Goal: Task Accomplishment & Management: Complete application form

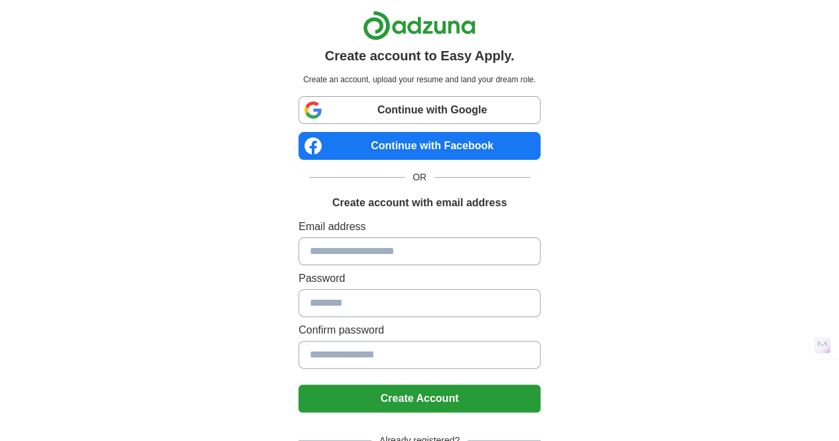
drag, startPoint x: 403, startPoint y: 266, endPoint x: 407, endPoint y: 259, distance: 8.3
click at [403, 266] on div "Email address Password Confirm password" at bounding box center [419, 296] width 242 height 155
click at [422, 245] on input at bounding box center [419, 251] width 242 height 28
click at [422, 251] on input at bounding box center [419, 251] width 242 height 28
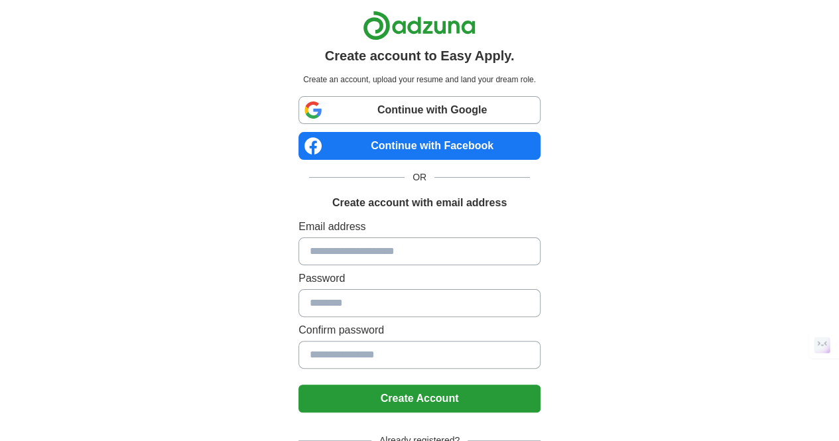
click at [422, 251] on input at bounding box center [419, 251] width 242 height 28
click at [422, 249] on input at bounding box center [419, 251] width 242 height 28
click at [428, 247] on input at bounding box center [419, 251] width 242 height 28
click at [429, 252] on input at bounding box center [419, 251] width 242 height 28
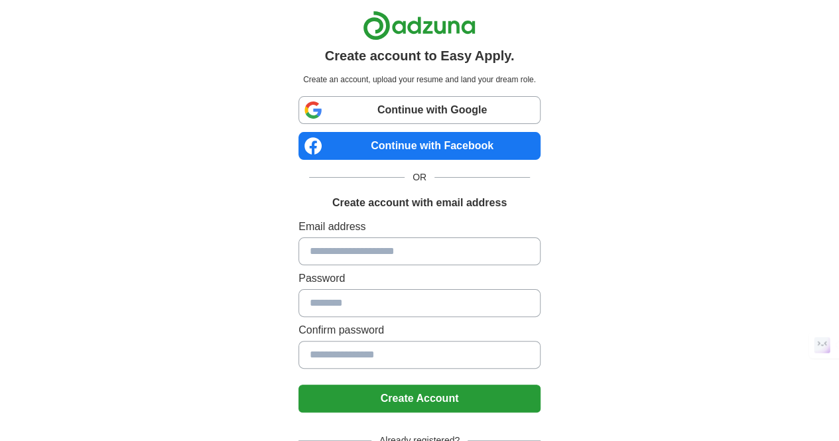
click at [428, 245] on input at bounding box center [419, 251] width 242 height 28
click at [448, 255] on input at bounding box center [419, 251] width 242 height 28
type input "**********"
click at [438, 300] on input at bounding box center [419, 303] width 242 height 28
drag, startPoint x: 439, startPoint y: 308, endPoint x: 338, endPoint y: 300, distance: 101.1
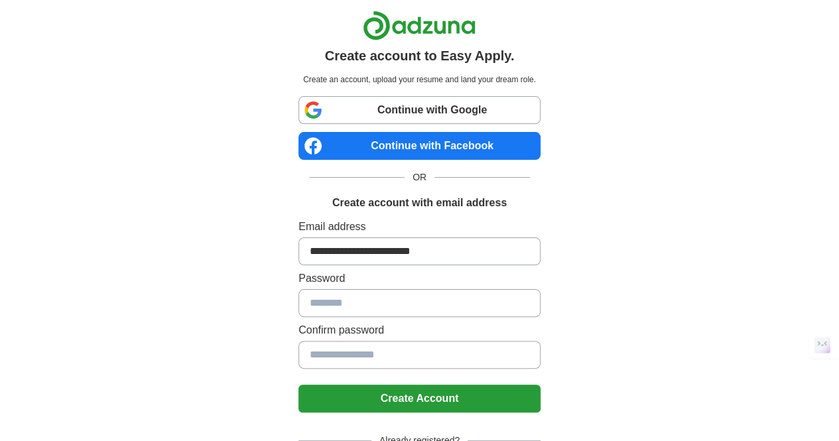
click at [338, 300] on input at bounding box center [419, 303] width 242 height 28
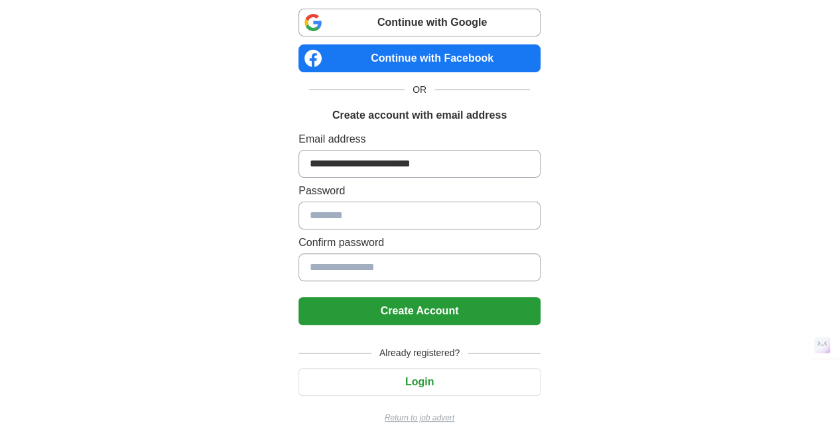
scroll to position [88, 0]
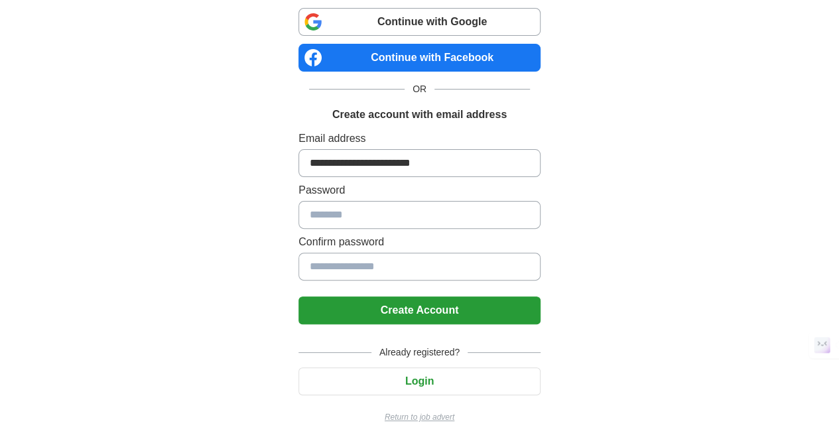
click at [415, 206] on input at bounding box center [419, 215] width 242 height 28
click at [446, 217] on input at bounding box center [419, 215] width 242 height 28
click at [447, 216] on input at bounding box center [419, 215] width 242 height 28
click at [450, 213] on input at bounding box center [419, 215] width 242 height 28
click at [452, 210] on input at bounding box center [419, 215] width 242 height 28
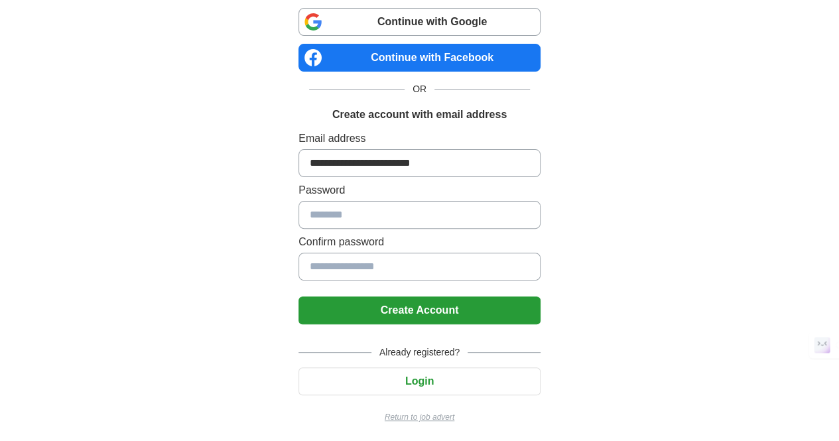
click at [452, 210] on input at bounding box center [419, 215] width 242 height 28
click at [452, 211] on input at bounding box center [419, 215] width 242 height 28
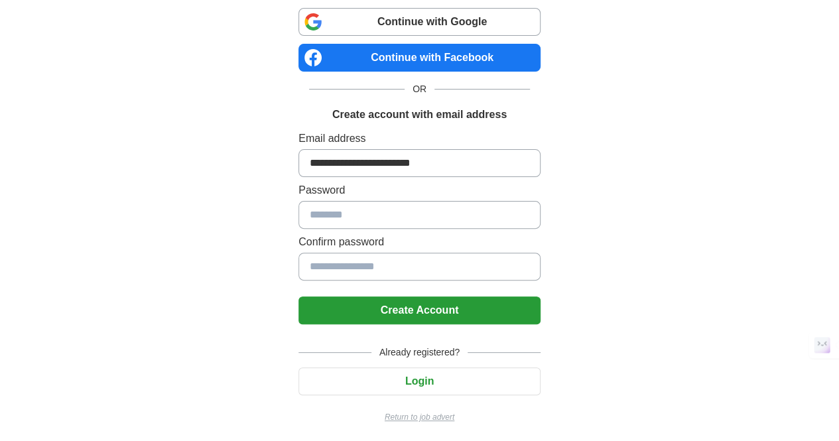
click at [452, 211] on input at bounding box center [419, 215] width 242 height 28
click at [454, 209] on input at bounding box center [419, 215] width 242 height 28
click at [456, 213] on input at bounding box center [419, 215] width 242 height 28
click at [406, 214] on input at bounding box center [419, 215] width 242 height 28
type input "**********"
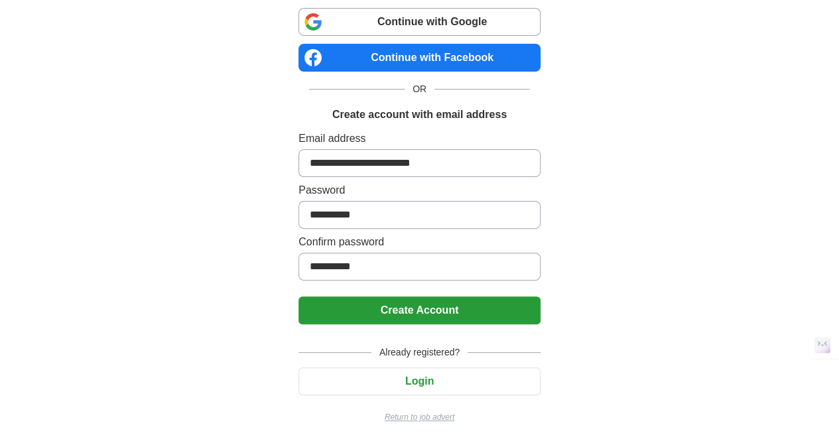
type input "**********"
click at [440, 310] on button "Create Account" at bounding box center [419, 310] width 242 height 28
drag, startPoint x: 439, startPoint y: 310, endPoint x: 432, endPoint y: 307, distance: 7.1
click at [438, 310] on button "Create Account" at bounding box center [419, 310] width 242 height 28
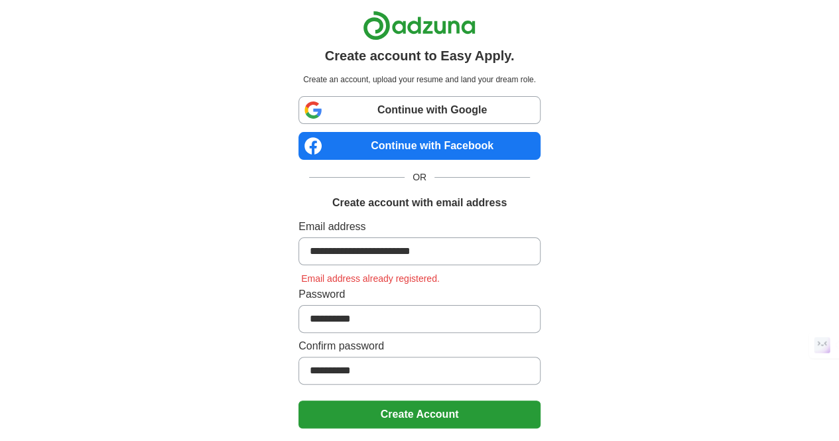
scroll to position [104, 0]
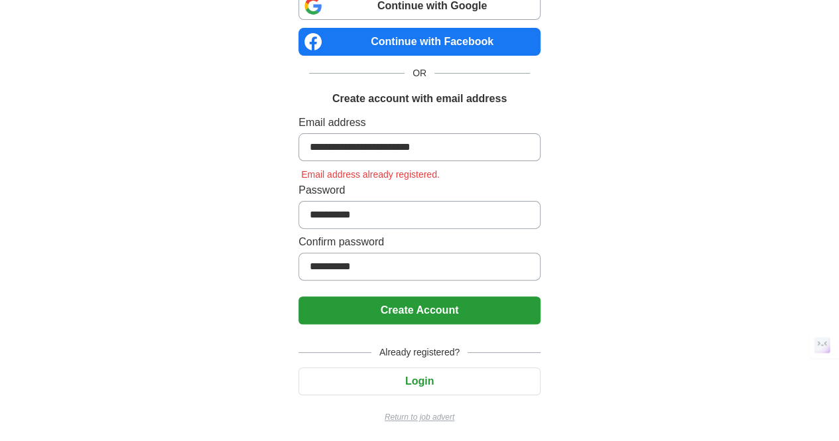
click at [397, 385] on button "Login" at bounding box center [419, 381] width 242 height 28
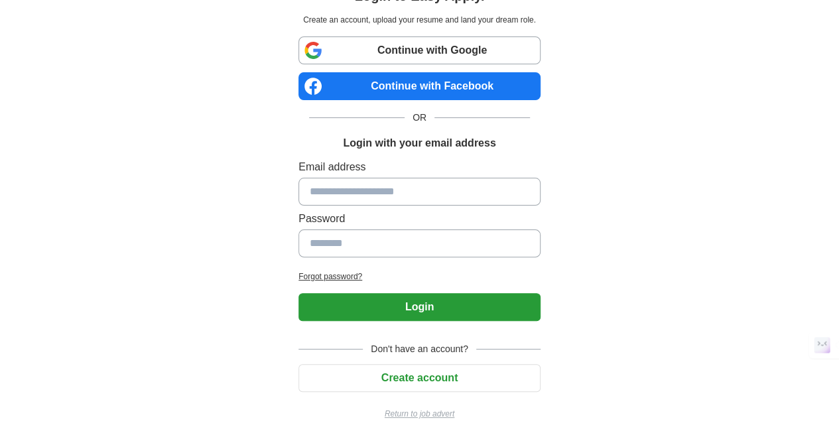
scroll to position [57, 0]
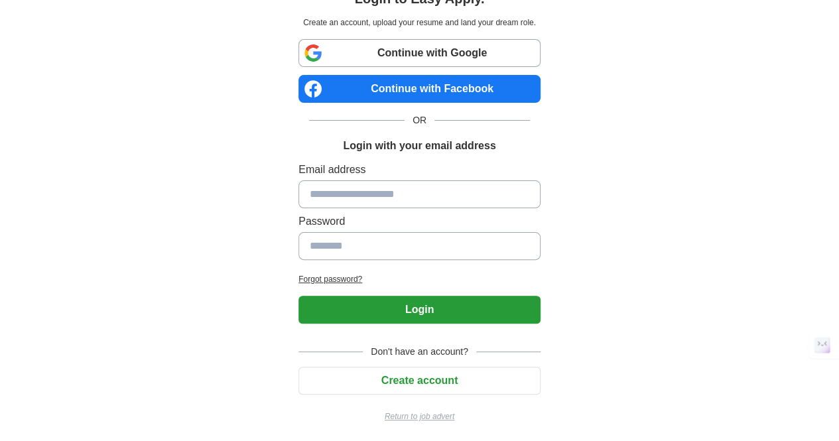
click at [371, 187] on input at bounding box center [419, 194] width 242 height 28
click at [371, 195] on input at bounding box center [419, 194] width 242 height 28
click at [370, 196] on input at bounding box center [419, 194] width 242 height 28
